Goal: Task Accomplishment & Management: Use online tool/utility

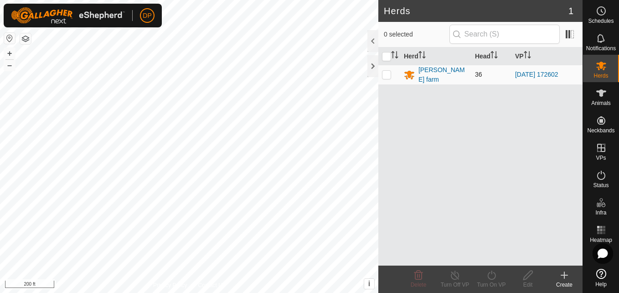
click at [387, 76] on p-checkbox at bounding box center [386, 74] width 9 height 7
checkbox input "true"
click at [490, 274] on icon at bounding box center [491, 274] width 11 height 11
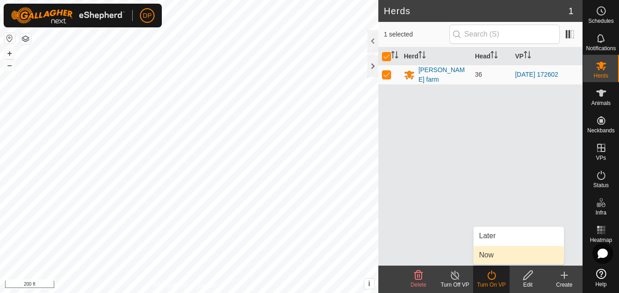
click at [493, 251] on link "Now" at bounding box center [519, 255] width 90 height 18
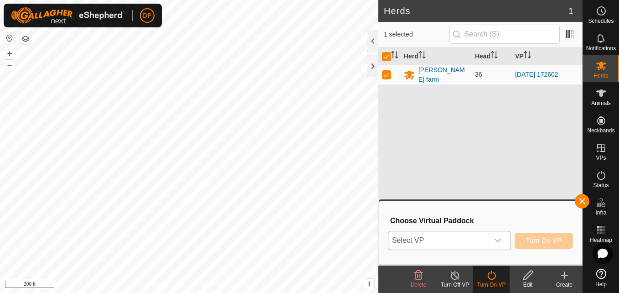
click at [504, 240] on div "dropdown trigger" at bounding box center [498, 240] width 18 height 18
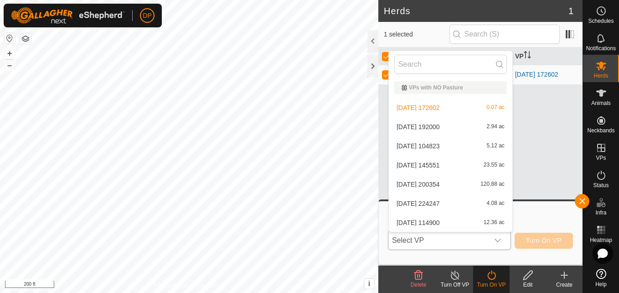
click at [479, 164] on li "[DATE] 145551 23.55 ac" at bounding box center [451, 165] width 124 height 18
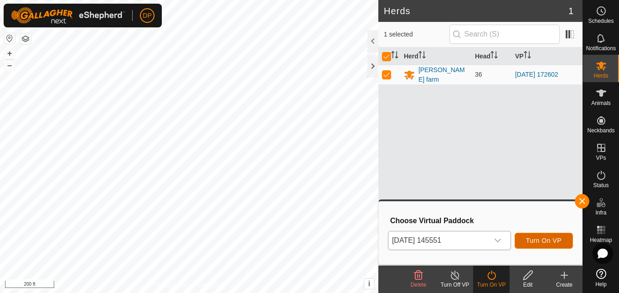
click at [539, 241] on span "Turn On VP" at bounding box center [544, 240] width 36 height 7
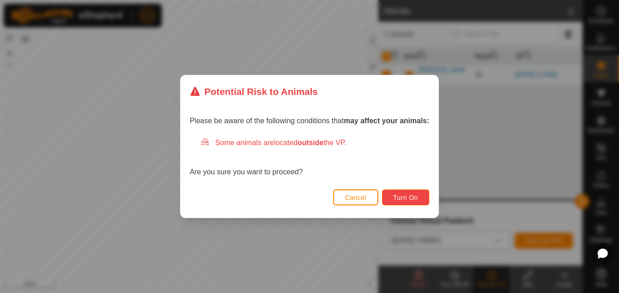
click at [398, 196] on span "Turn On" at bounding box center [405, 197] width 25 height 7
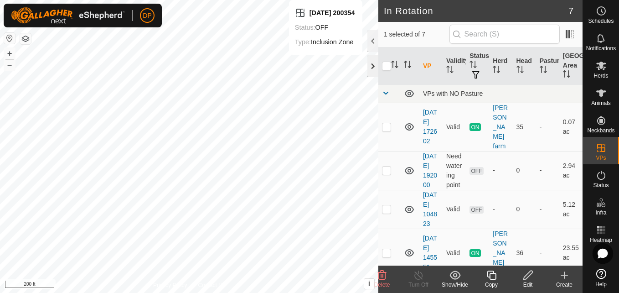
click at [374, 63] on div at bounding box center [372, 66] width 11 height 22
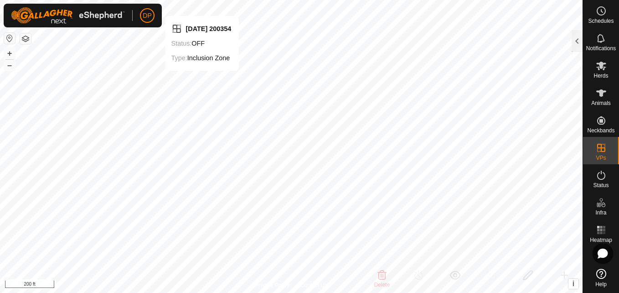
checkbox input "false"
